Goal: Check status: Check status

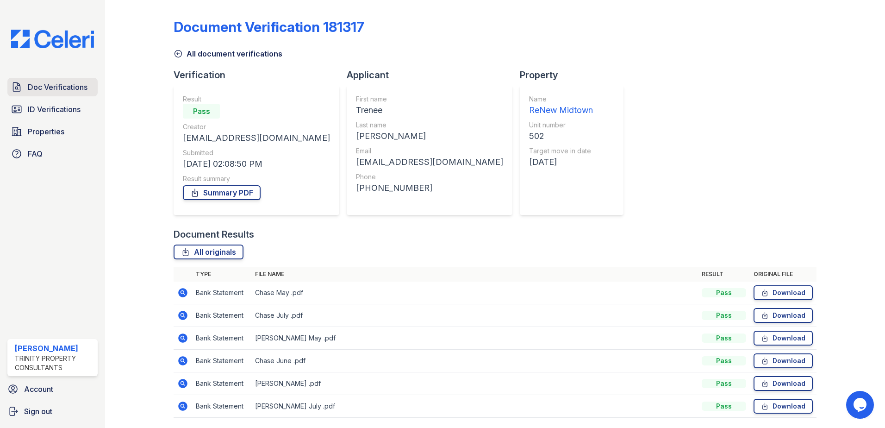
scroll to position [31, 0]
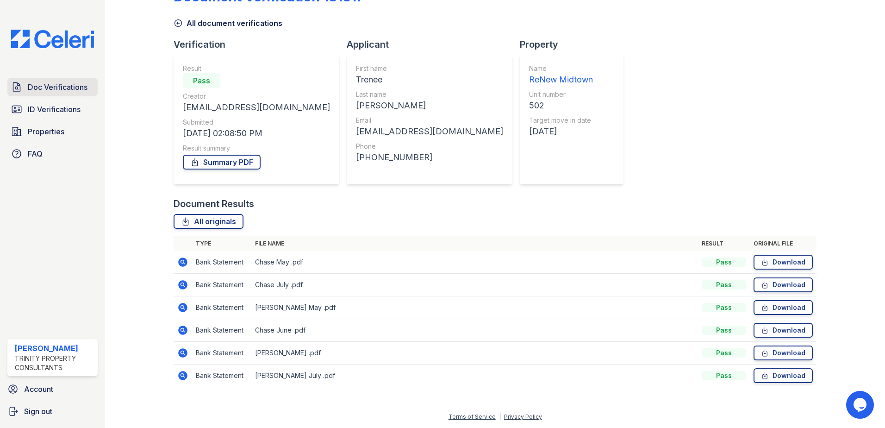
click at [57, 87] on span "Doc Verifications" at bounding box center [58, 86] width 60 height 11
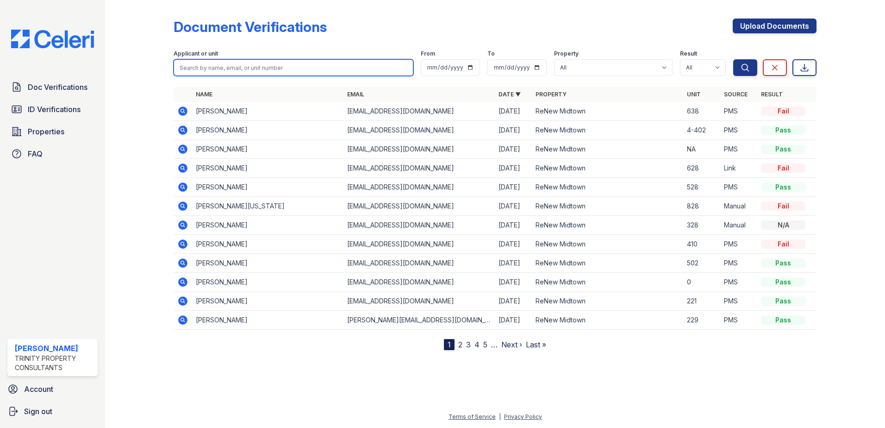
click at [269, 72] on input "search" at bounding box center [294, 67] width 240 height 17
type input "momchelle"
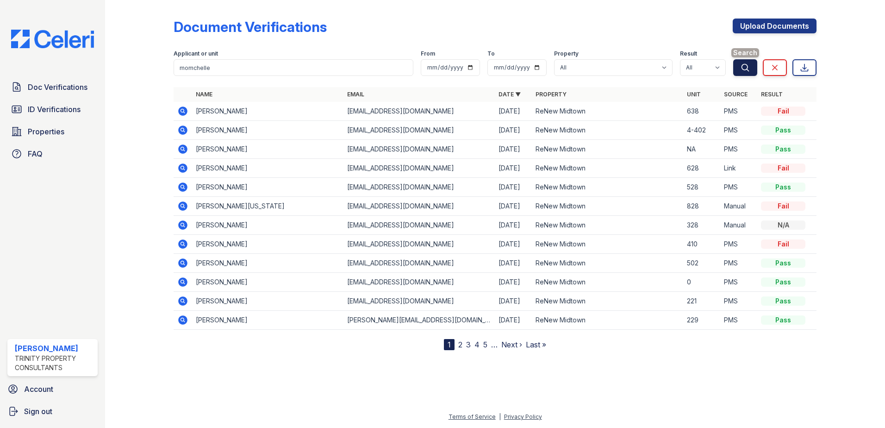
click at [747, 68] on icon "submit" at bounding box center [745, 67] width 9 height 9
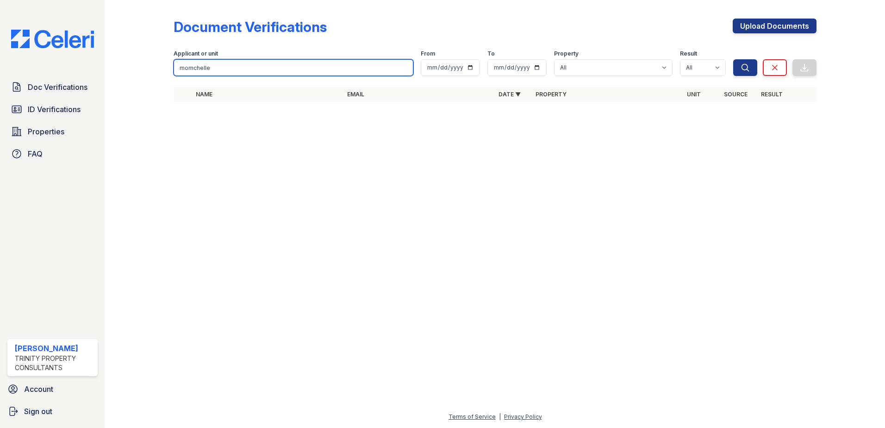
drag, startPoint x: 262, startPoint y: 72, endPoint x: 0, endPoint y: 77, distance: 261.6
click at [0, 79] on html "Doc Verifications ID Verifications Properties FAQ Larissa Williams Trinity Prop…" at bounding box center [442, 214] width 885 height 428
type input "thelma"
click at [733, 59] on button "Search" at bounding box center [745, 67] width 24 height 17
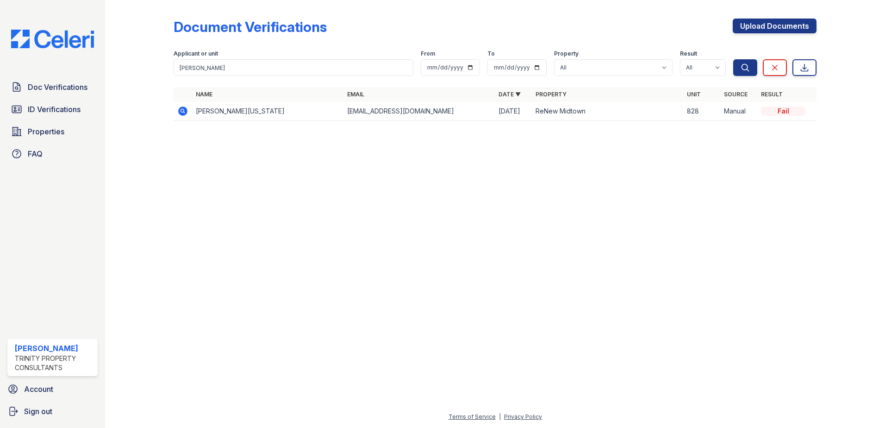
click at [183, 112] on icon at bounding box center [182, 110] width 2 height 2
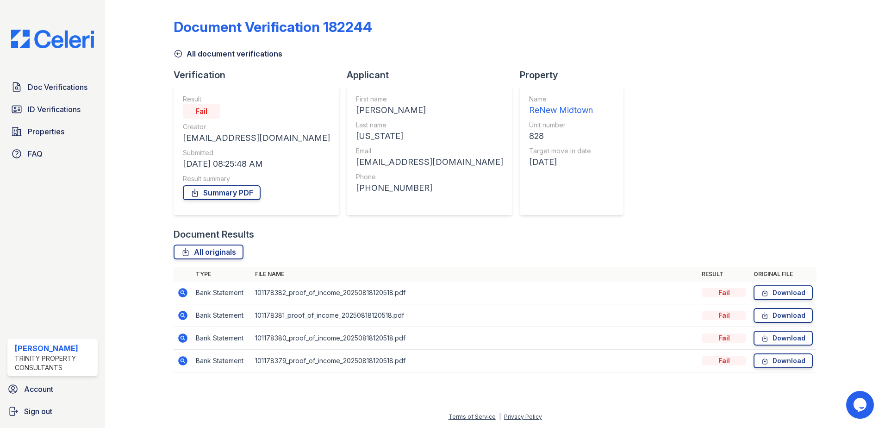
click at [180, 291] on icon at bounding box center [182, 292] width 9 height 9
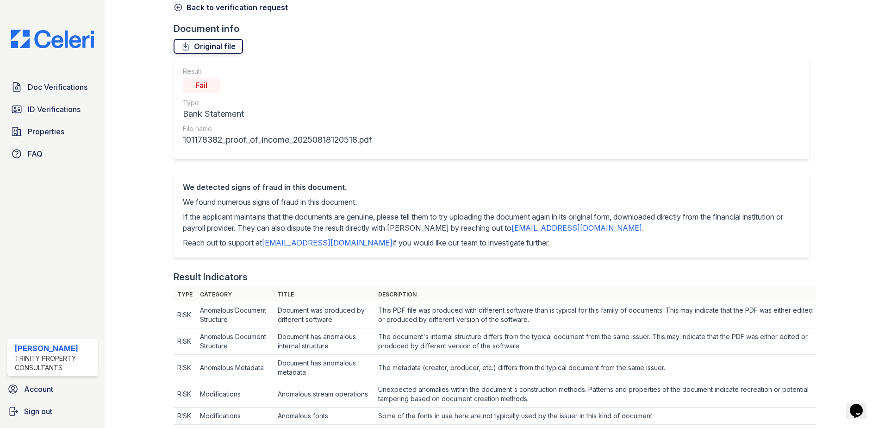
click at [211, 49] on link "Original file" at bounding box center [208, 46] width 69 height 15
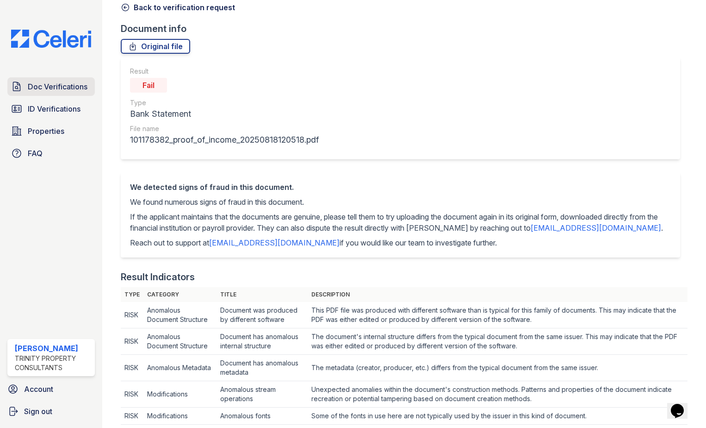
click at [47, 91] on span "Doc Verifications" at bounding box center [58, 86] width 60 height 11
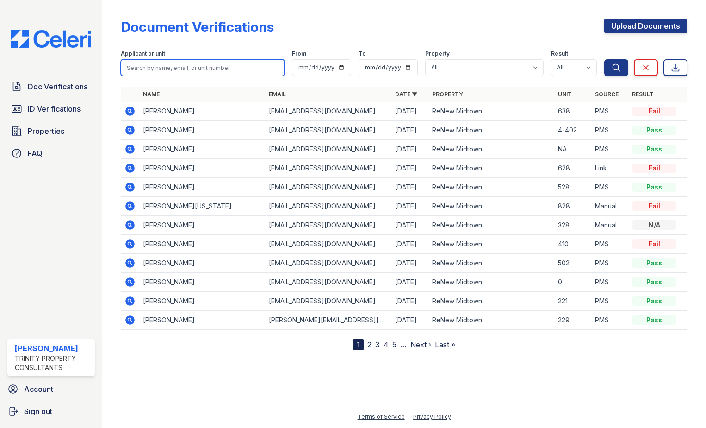
click at [179, 71] on input "search" at bounding box center [203, 67] width 164 height 17
type input "archie"
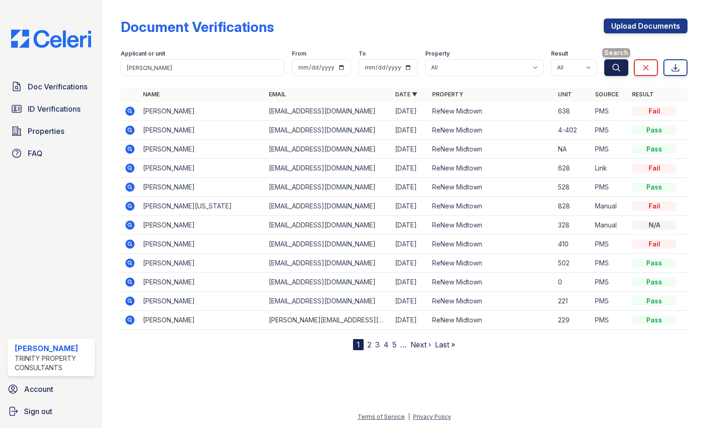
click at [615, 67] on icon "submit" at bounding box center [616, 67] width 9 height 9
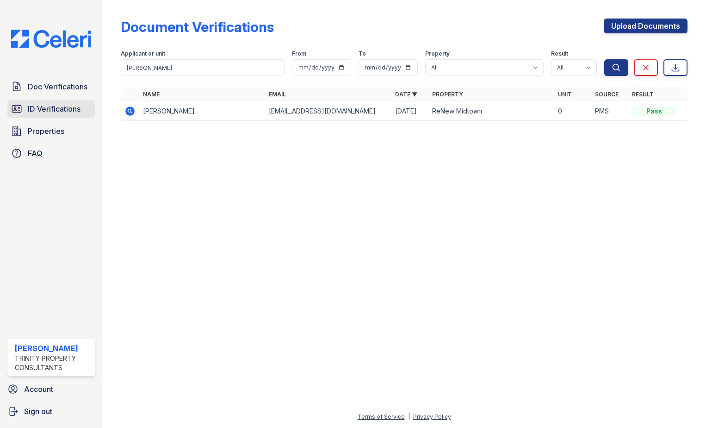
click at [42, 109] on span "ID Verifications" at bounding box center [54, 108] width 53 height 11
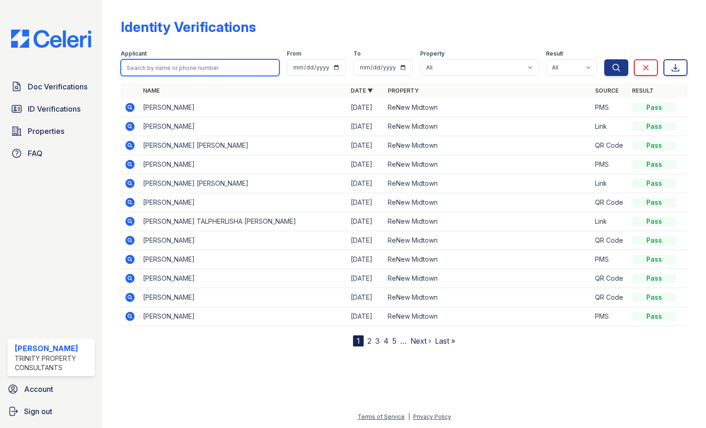
click at [154, 64] on input "search" at bounding box center [200, 67] width 159 height 17
type input "archie"
click at [605, 59] on button "Search" at bounding box center [617, 67] width 24 height 17
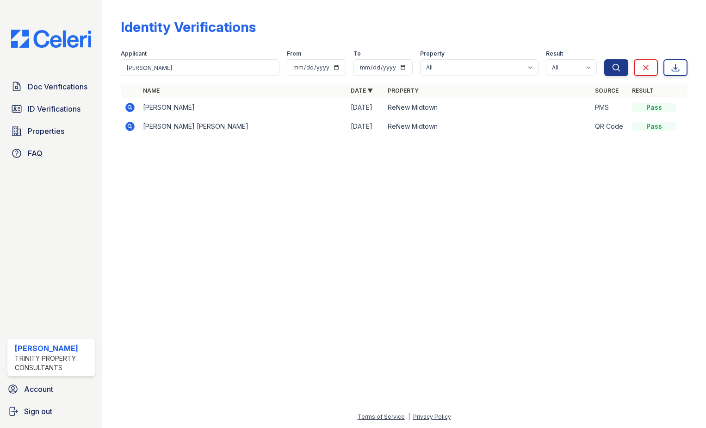
click at [160, 110] on td "Ryan Archie" at bounding box center [243, 107] width 208 height 19
click at [134, 106] on icon at bounding box center [129, 107] width 9 height 9
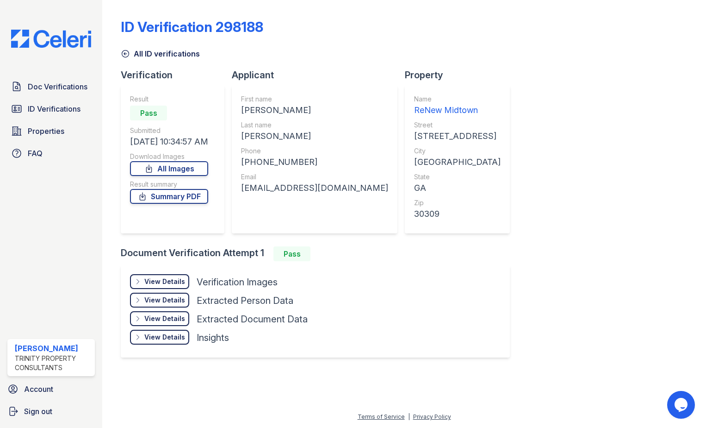
click at [164, 204] on div "Result Pass Submitted [DATE] 10:34:57 AM Download Images All Images Result summ…" at bounding box center [169, 159] width 78 height 130
click at [169, 198] on link "Summary PDF" at bounding box center [169, 196] width 78 height 15
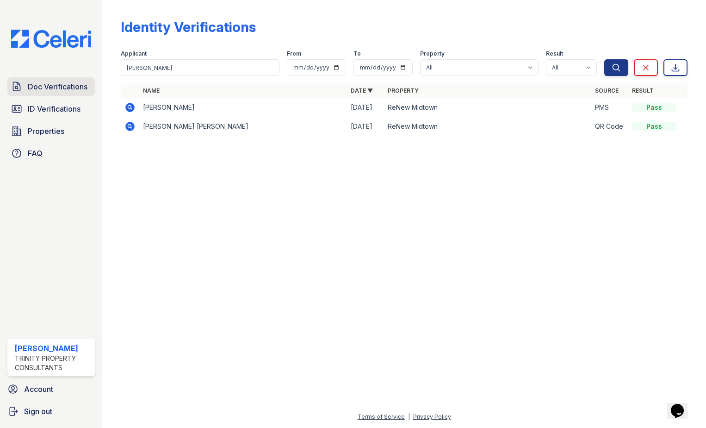
click at [56, 81] on span "Doc Verifications" at bounding box center [58, 86] width 60 height 11
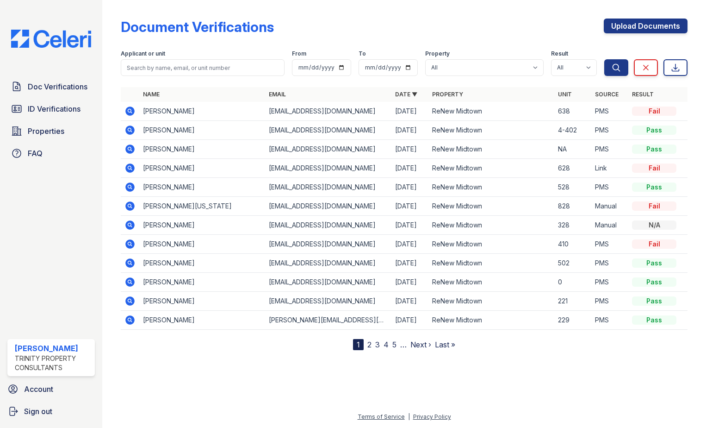
click at [131, 281] on icon at bounding box center [130, 281] width 11 height 11
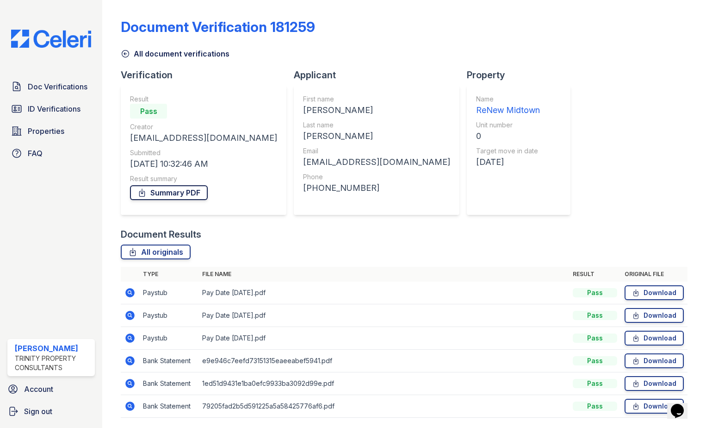
click at [174, 194] on link "Summary PDF" at bounding box center [169, 192] width 78 height 15
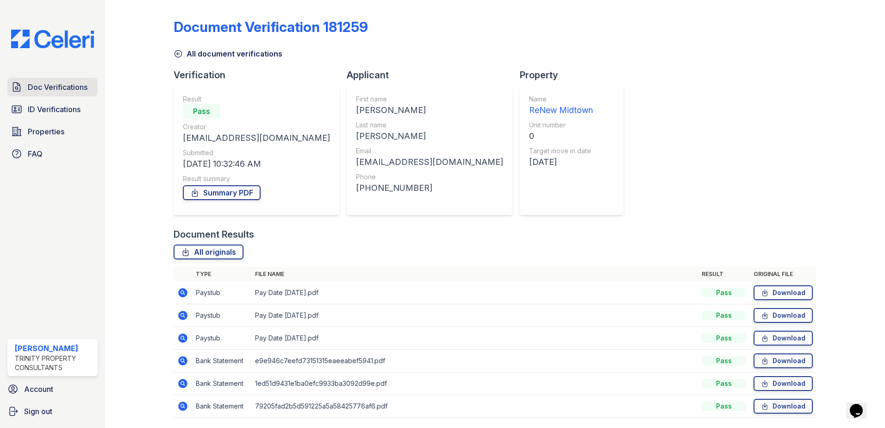
click at [67, 87] on span "Doc Verifications" at bounding box center [58, 86] width 60 height 11
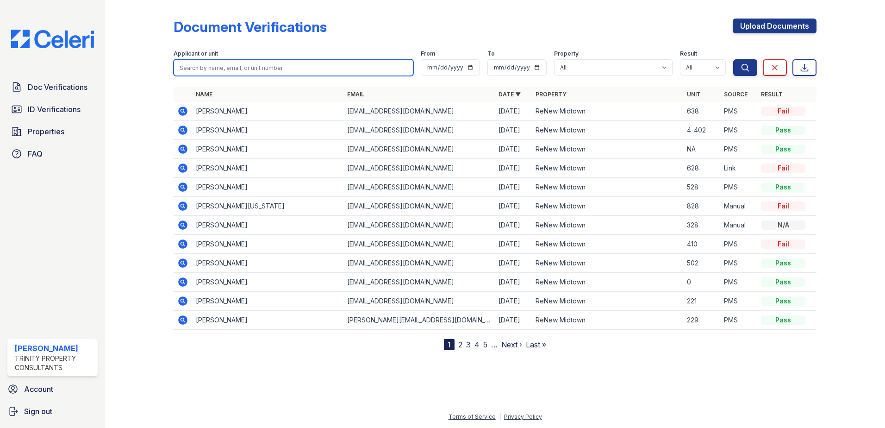
click at [256, 69] on input "search" at bounding box center [294, 67] width 240 height 17
type input "[PERSON_NAME]"
click at [706, 59] on button "Search" at bounding box center [745, 67] width 24 height 17
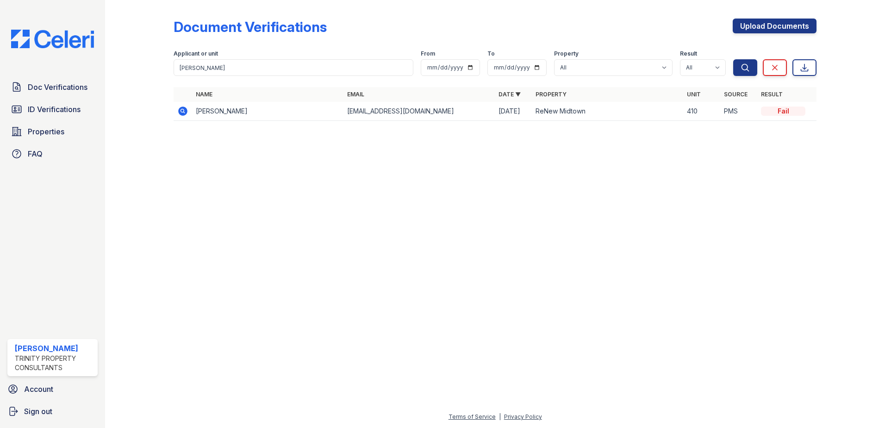
click at [236, 105] on td "[PERSON_NAME]" at bounding box center [267, 111] width 151 height 19
click at [223, 116] on td "[PERSON_NAME]" at bounding box center [267, 111] width 151 height 19
click at [185, 111] on icon at bounding box center [182, 110] width 9 height 9
